Goal: Information Seeking & Learning: Find contact information

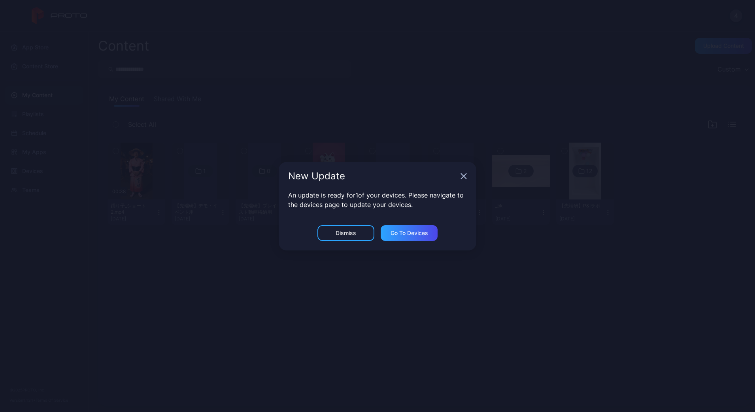
click at [461, 177] on icon "button" at bounding box center [463, 176] width 6 height 6
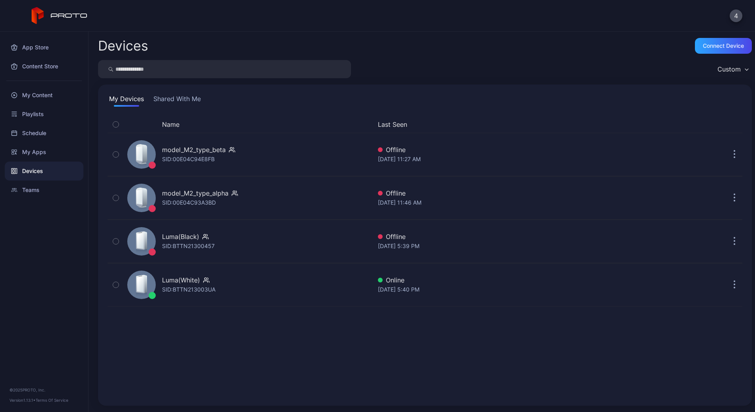
click at [186, 97] on button "Shared With Me" at bounding box center [177, 100] width 51 height 13
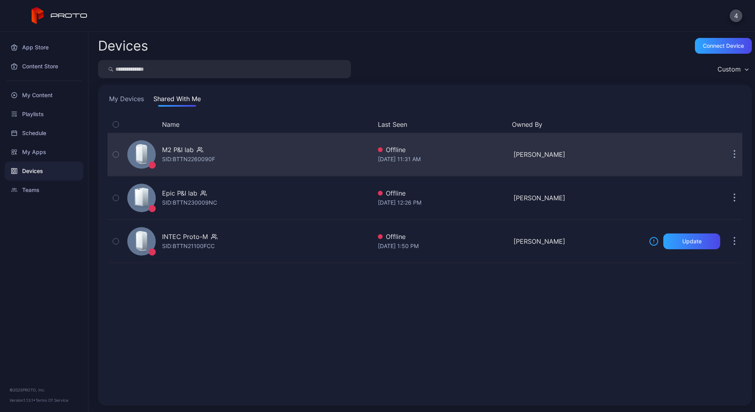
click at [206, 151] on div "M2 P&I lab" at bounding box center [188, 149] width 53 height 9
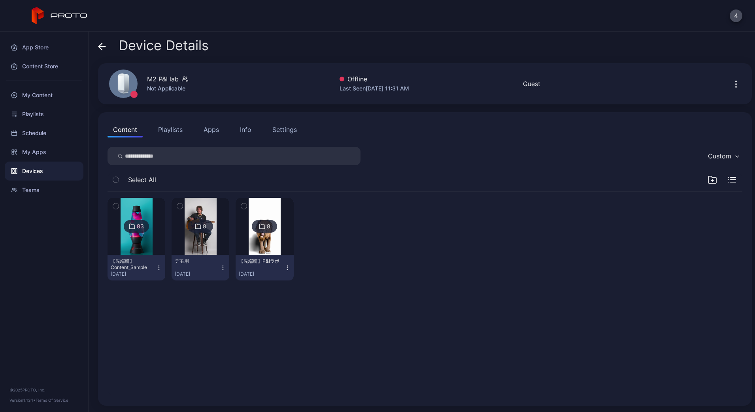
click at [161, 81] on div "M2 P&I lab" at bounding box center [163, 78] width 32 height 9
copy div "M2 P&I lab"
click at [232, 135] on div "Content Playlists Apps Info Settings" at bounding box center [424, 130] width 635 height 16
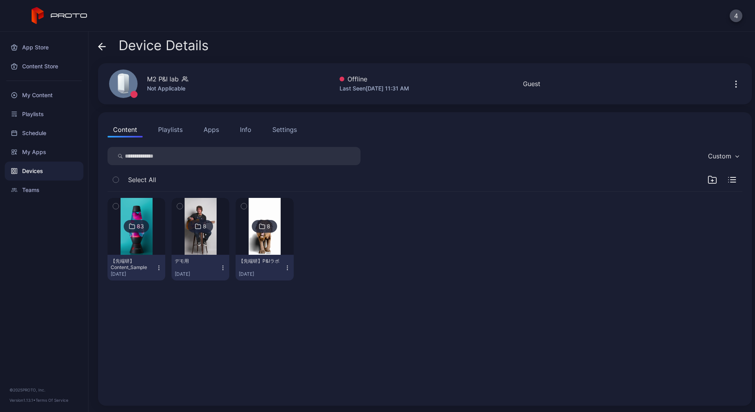
click at [254, 132] on button "Info" at bounding box center [245, 130] width 23 height 16
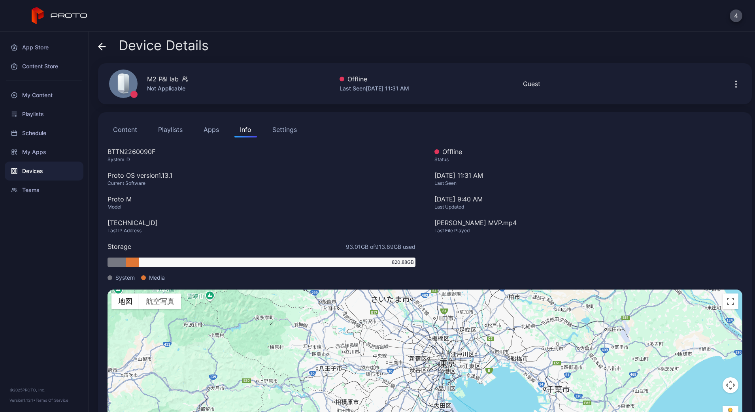
click at [117, 202] on div "Proto M" at bounding box center [261, 198] width 308 height 9
click at [118, 201] on div "Proto M" at bounding box center [261, 198] width 308 height 9
drag, startPoint x: 134, startPoint y: 202, endPoint x: 109, endPoint y: 202, distance: 24.9
click at [109, 202] on div "Proto M" at bounding box center [261, 198] width 308 height 9
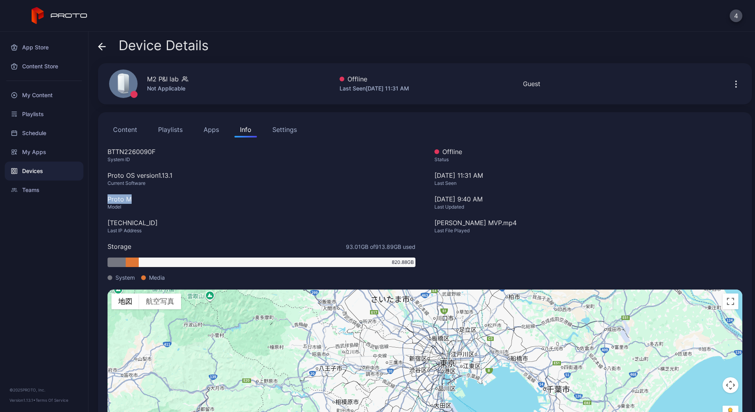
copy div "Proto M"
click at [131, 172] on div "Proto OS version 1.13.1" at bounding box center [261, 175] width 308 height 9
copy div "Proto OS version 1.13.1"
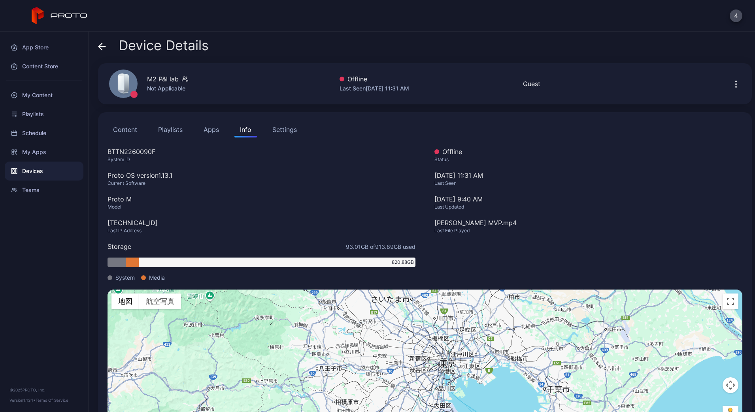
click at [132, 151] on div "BTTN2260090F" at bounding box center [261, 151] width 308 height 9
copy div "BTTN2260090F"
click at [247, 129] on div "Info" at bounding box center [245, 129] width 11 height 9
click at [285, 131] on div "Settings" at bounding box center [284, 129] width 24 height 9
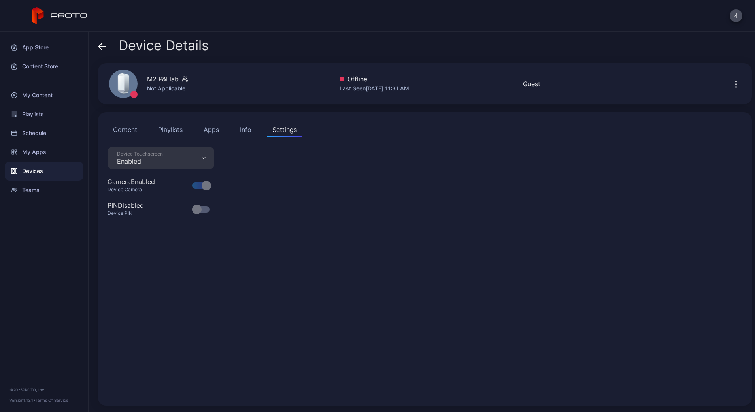
click at [256, 130] on div "Content Playlists Apps Info Settings" at bounding box center [424, 130] width 635 height 16
click at [254, 135] on button "Info" at bounding box center [245, 130] width 23 height 16
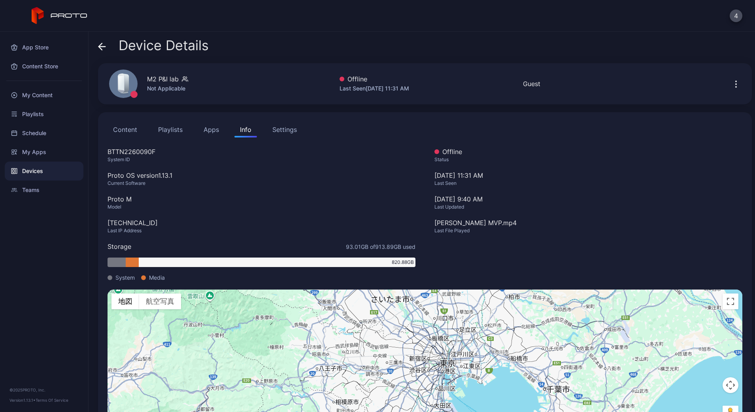
click at [731, 87] on icon "button" at bounding box center [735, 83] width 9 height 9
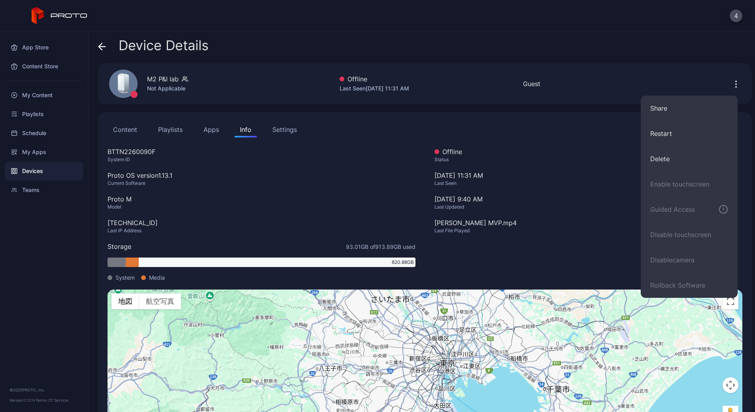
click at [187, 209] on div "Model" at bounding box center [261, 207] width 308 height 6
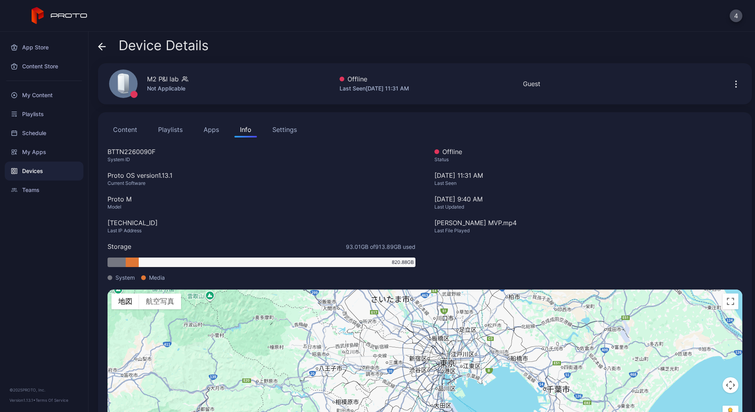
click at [183, 80] on icon "button" at bounding box center [184, 81] width 4 height 2
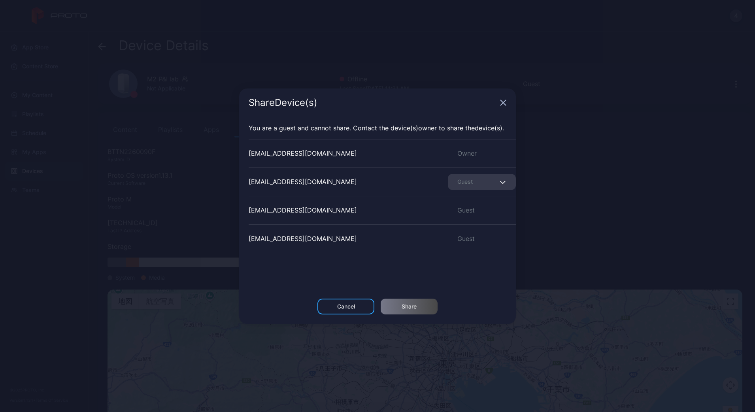
click at [270, 158] on div "[EMAIL_ADDRESS][DOMAIN_NAME] Owner" at bounding box center [382, 153] width 267 height 28
click at [273, 154] on div "[EMAIL_ADDRESS][DOMAIN_NAME]" at bounding box center [303, 153] width 108 height 9
click at [273, 155] on div "[EMAIL_ADDRESS][DOMAIN_NAME]" at bounding box center [303, 153] width 108 height 9
copy div "[EMAIL_ADDRESS][DOMAIN_NAME]"
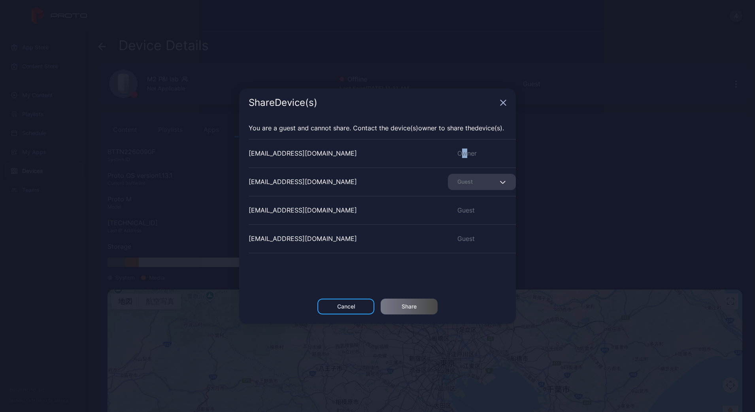
click at [455, 155] on div "Owner" at bounding box center [482, 153] width 68 height 9
copy div "w"
click at [457, 156] on div "Owner" at bounding box center [482, 153] width 68 height 9
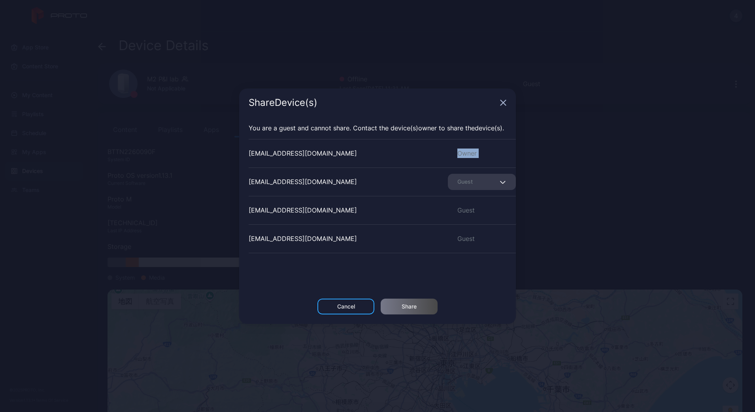
click at [457, 156] on div "Owner" at bounding box center [482, 153] width 68 height 9
